Goal: Navigation & Orientation: Find specific page/section

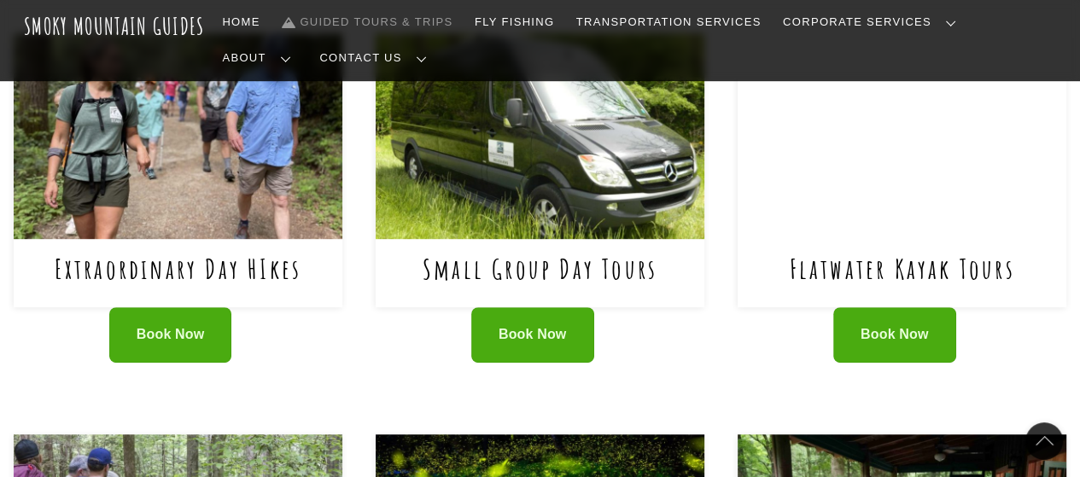
scroll to position [683, 0]
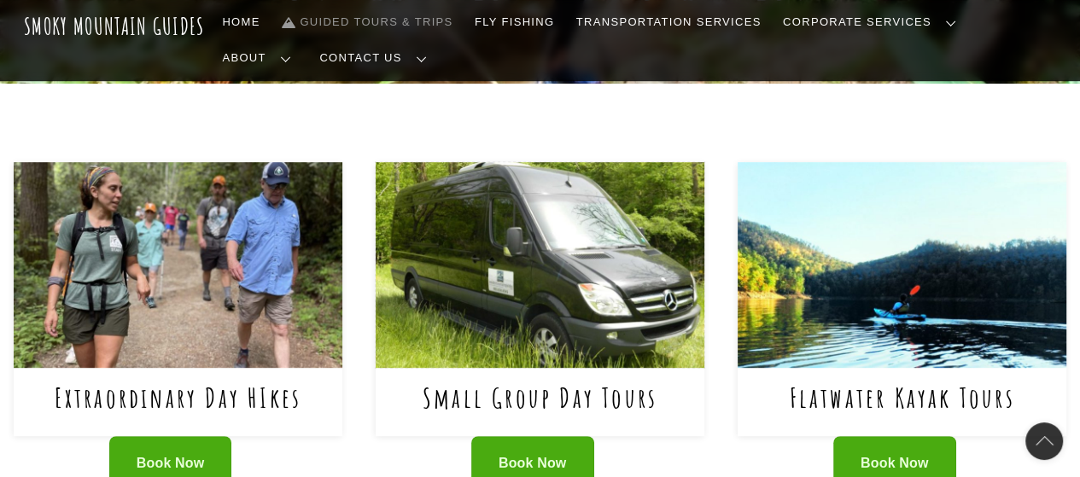
click at [510, 246] on img at bounding box center [540, 264] width 329 height 205
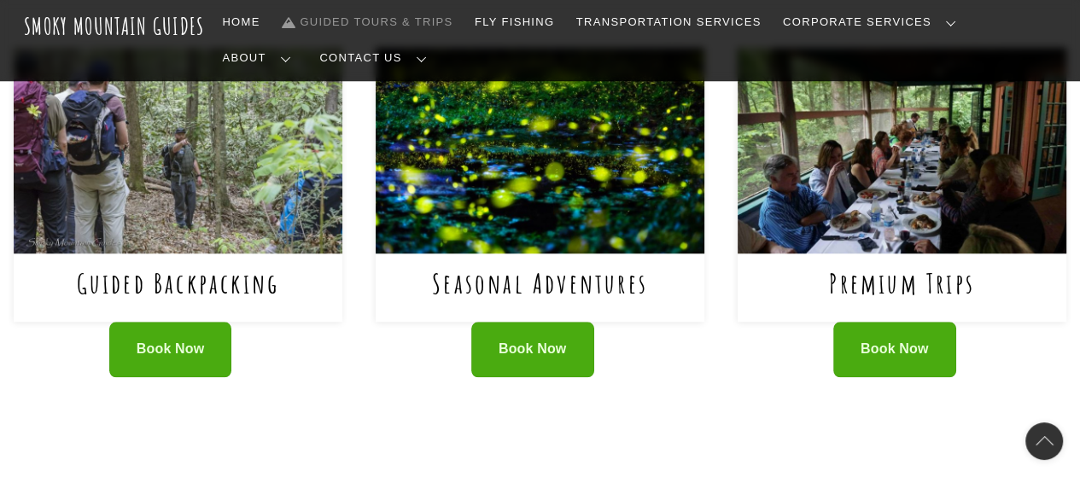
scroll to position [1195, 0]
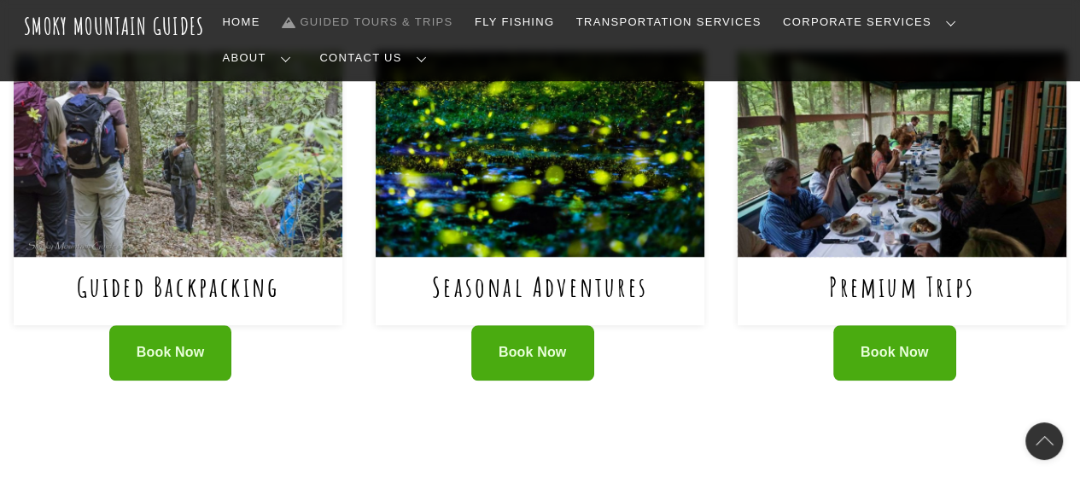
click at [898, 145] on img at bounding box center [902, 153] width 329 height 205
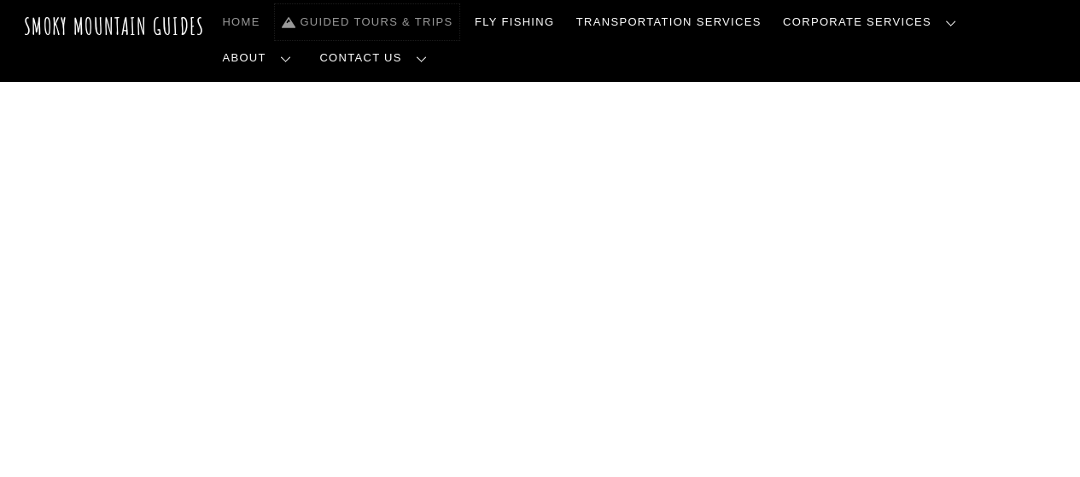
click at [355, 23] on link "Guided Tours & Trips" at bounding box center [367, 22] width 184 height 36
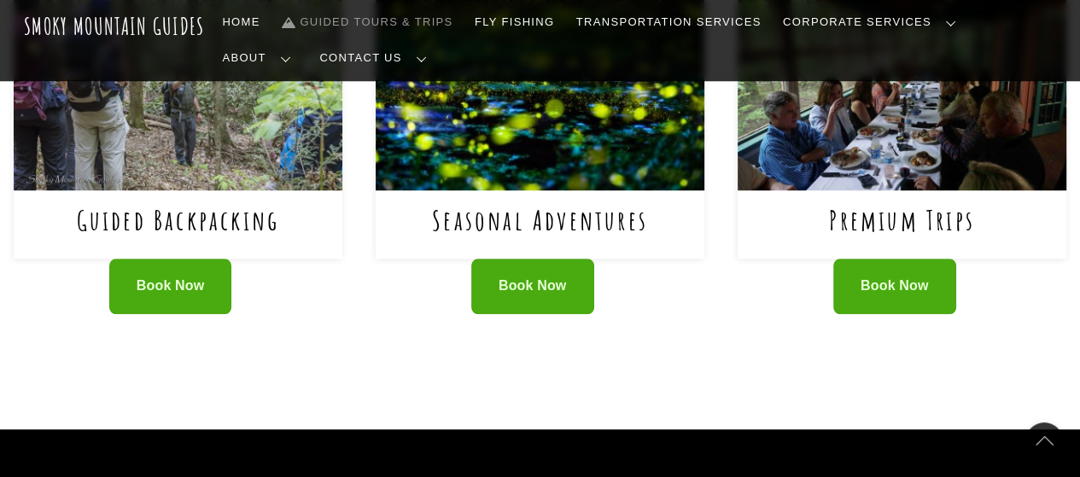
scroll to position [1537, 0]
